Goal: Task Accomplishment & Management: Manage account settings

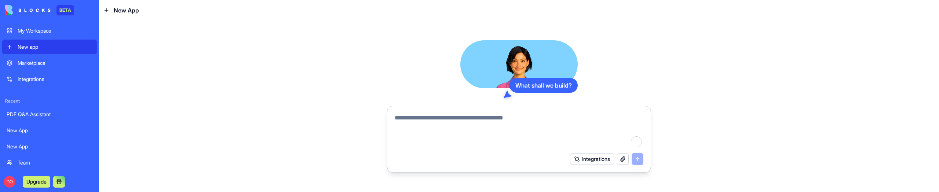
click at [535, 116] on textarea "To enrich screen reader interactions, please activate Accessibility in Grammarl…" at bounding box center [519, 131] width 249 height 35
type textarea "**********"
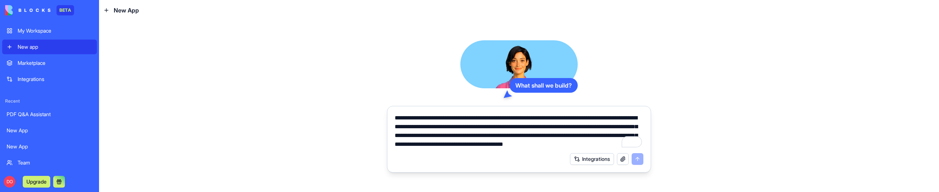
scroll to position [5, 0]
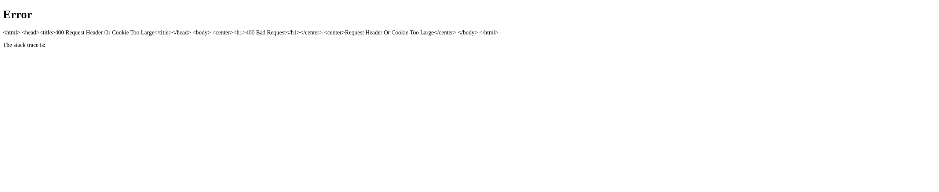
click at [544, 54] on html "Error <html> <head><title>400 Request Header Or Cookie Too Large</title></head>…" at bounding box center [469, 27] width 939 height 54
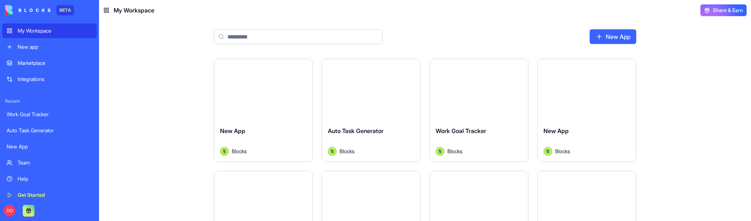
click at [692, 44] on div "Launch New App Blocks Launch Auto Task Generator Blocks Launch Work Goal Tracke…" at bounding box center [425, 140] width 652 height 163
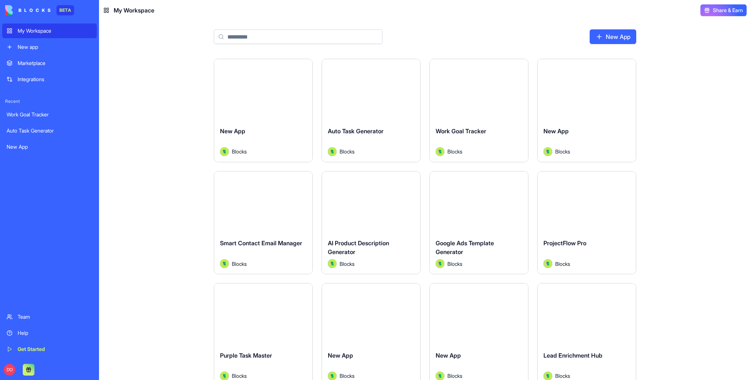
click at [721, 44] on div "Launch New App Blocks Launch Auto Task Generator Blocks Launch Work Goal Tracke…" at bounding box center [425, 219] width 652 height 321
click at [38, 32] on div "My Workspace" at bounding box center [55, 30] width 75 height 7
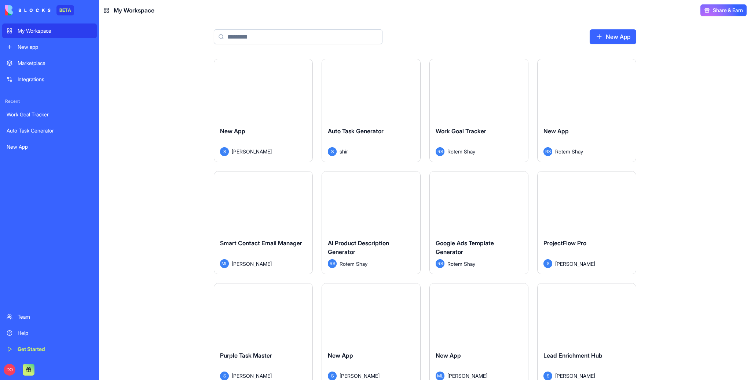
click at [133, 44] on div "Launch New App S shelly Launch Auto Task Generator S shir Launch Work Goal Trac…" at bounding box center [425, 219] width 652 height 321
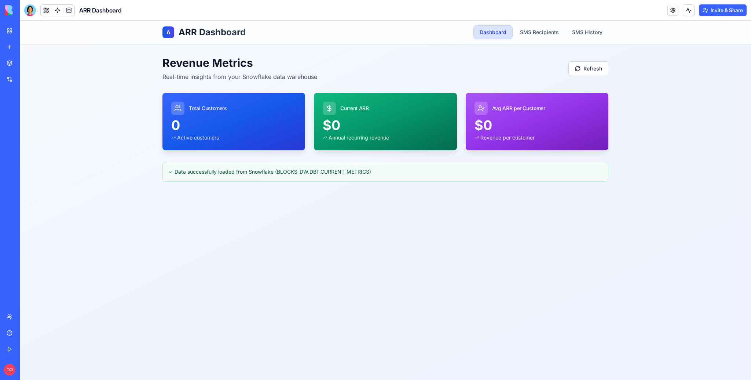
click at [8, 29] on link "My Workspace" at bounding box center [16, 30] width 29 height 15
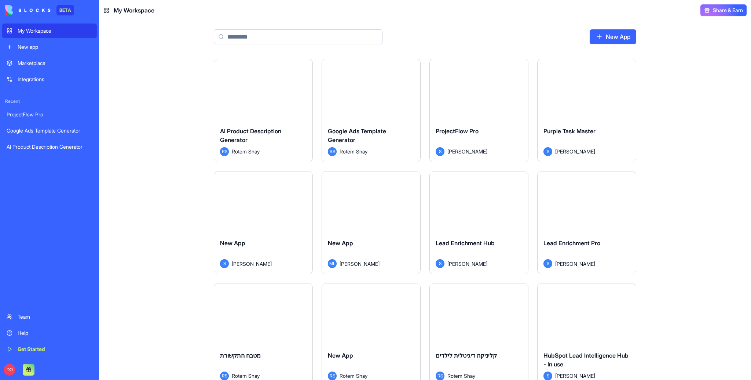
click at [292, 35] on input at bounding box center [298, 36] width 169 height 15
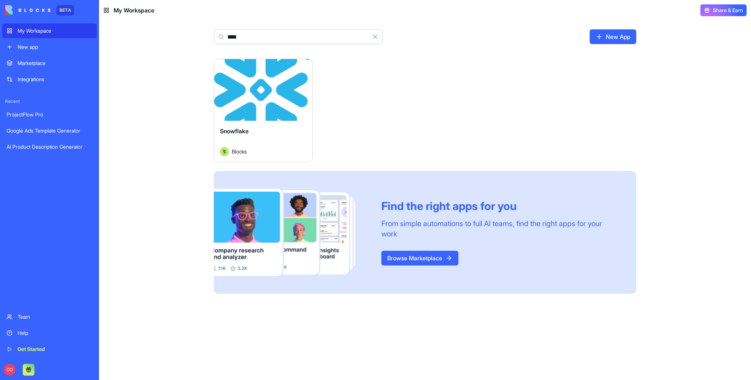
type input "****"
click at [304, 69] on html "BETA My Workspace New app Marketplace Integrations Recent ProjectFlow Pro Googl…" at bounding box center [375, 190] width 751 height 380
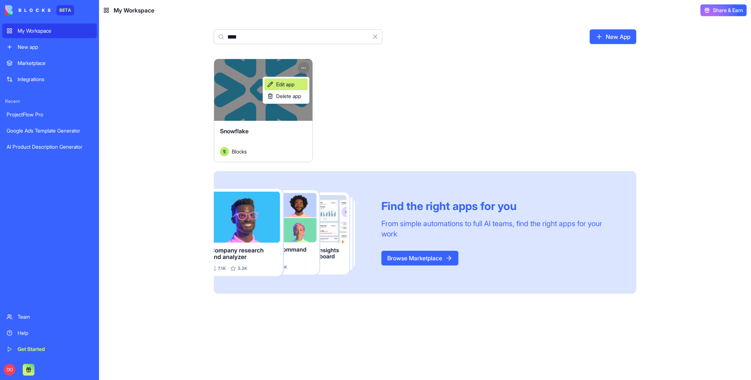
click at [292, 82] on span "Edit app" at bounding box center [285, 84] width 18 height 7
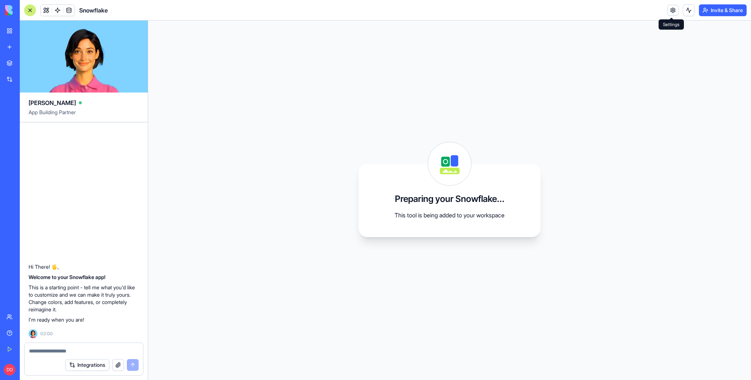
click at [681, 11] on div "Invite & Share" at bounding box center [707, 10] width 79 height 12
click at [669, 11] on link at bounding box center [673, 10] width 11 height 11
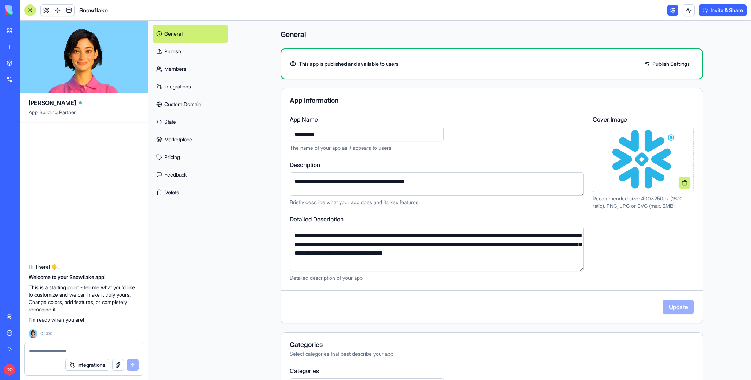
click at [186, 84] on link "Integrations" at bounding box center [191, 87] width 76 height 18
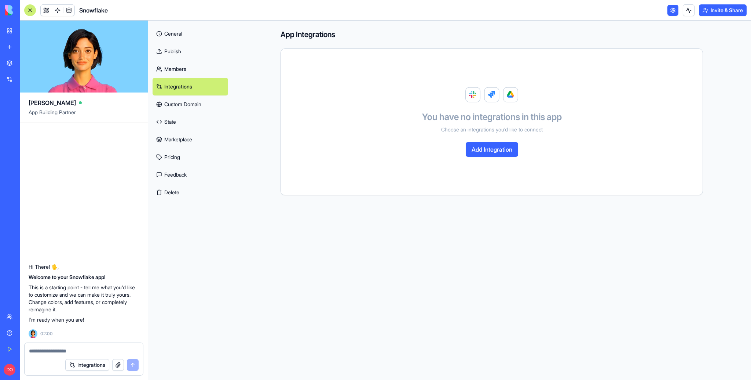
click at [181, 52] on link "Publish" at bounding box center [191, 52] width 76 height 18
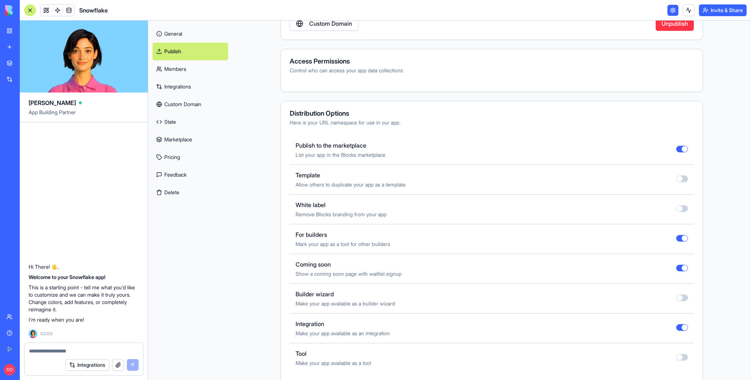
scroll to position [100, 0]
click at [27, 30] on div "My Workspace" at bounding box center [23, 30] width 10 height 7
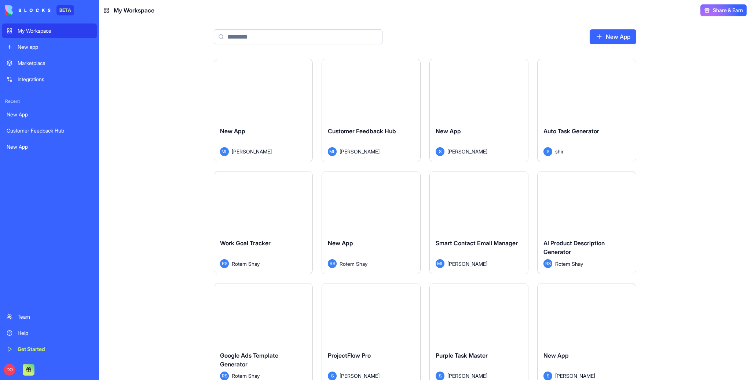
click at [165, 128] on div "Launch New App ML Michal Lupu Launch Customer Feedback Hub ML Michal Lupu Launc…" at bounding box center [425, 219] width 652 height 321
click at [164, 123] on div "Launch New App ML Michal Lupu Launch Customer Feedback Hub ML Michal Lupu Launc…" at bounding box center [425, 219] width 652 height 321
click at [45, 79] on div "Integrations" at bounding box center [55, 79] width 75 height 7
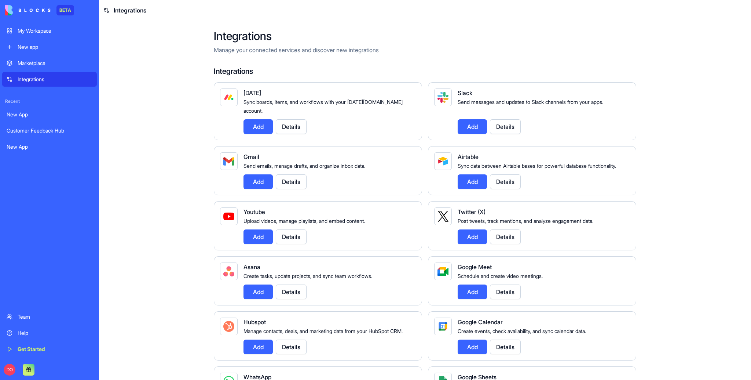
click at [125, 136] on main "Integrations Manage your connected services and discover new integrations Integ…" at bounding box center [425, 200] width 652 height 359
